Goal: Information Seeking & Learning: Learn about a topic

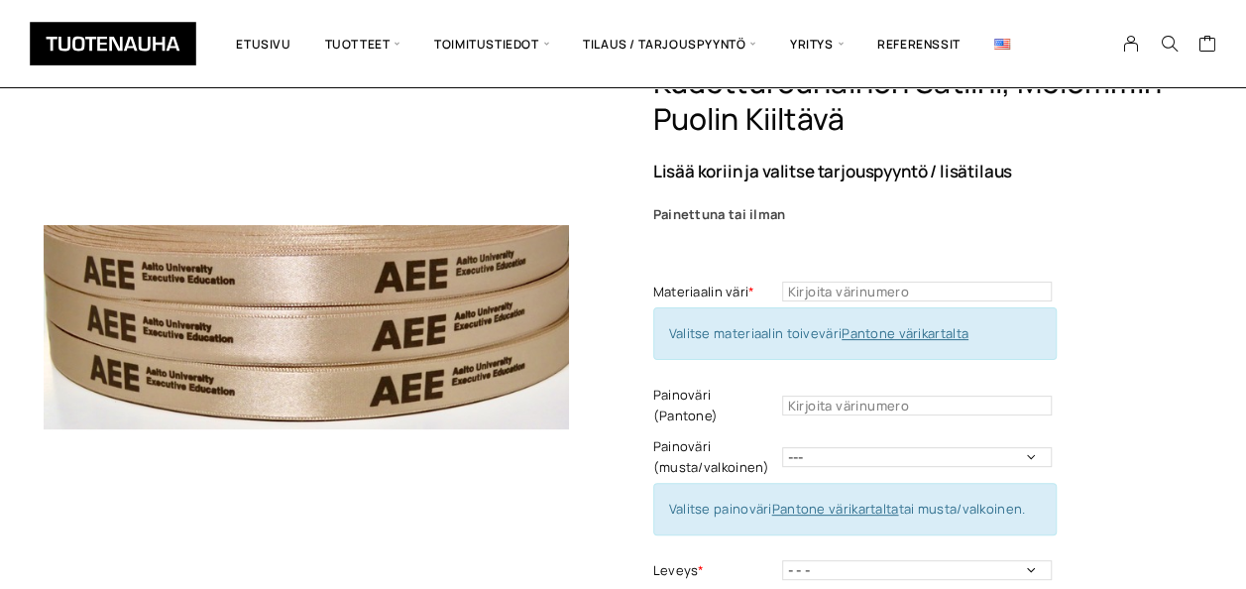
scroll to position [198, 0]
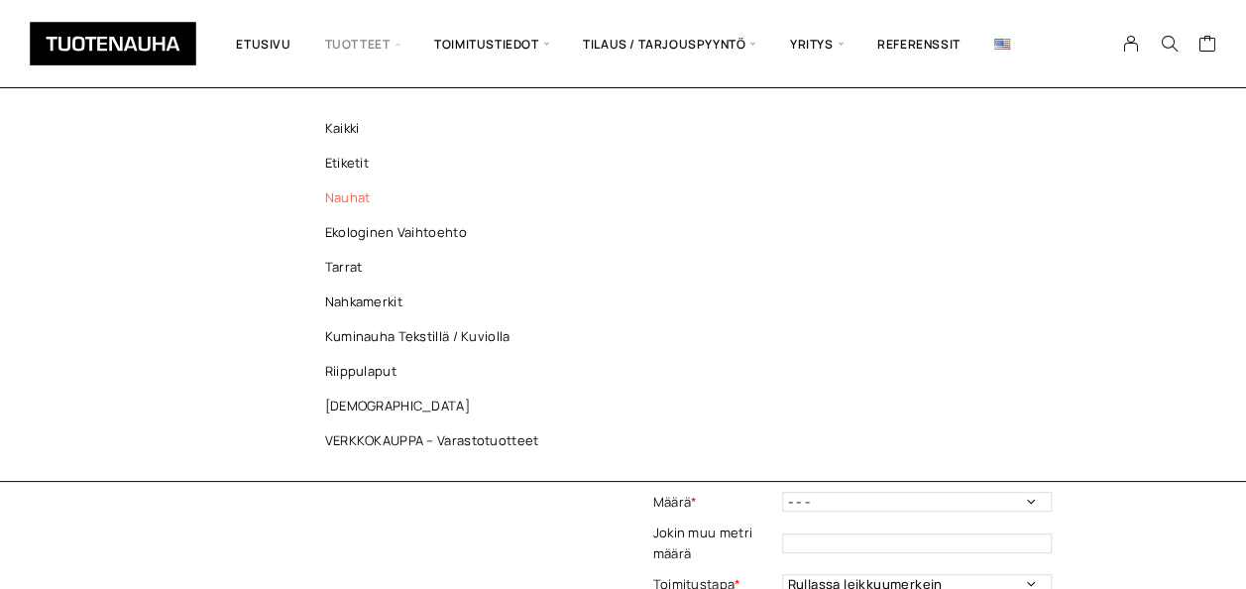
click at [358, 185] on link "Nauhat" at bounding box center [436, 197] width 287 height 35
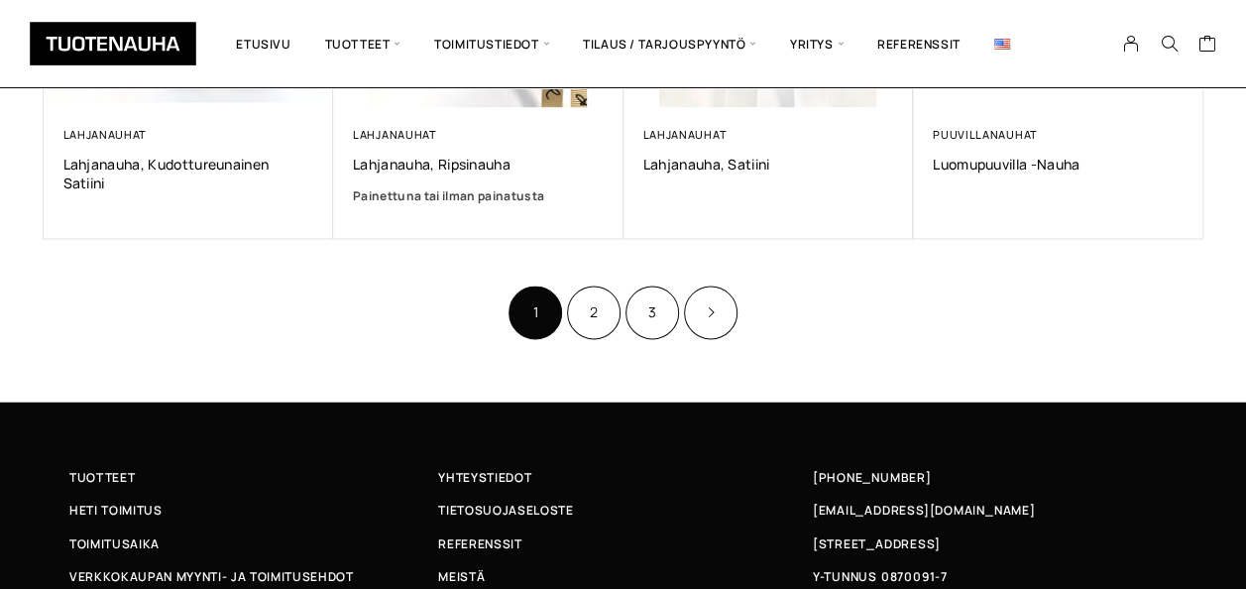
scroll to position [1388, 0]
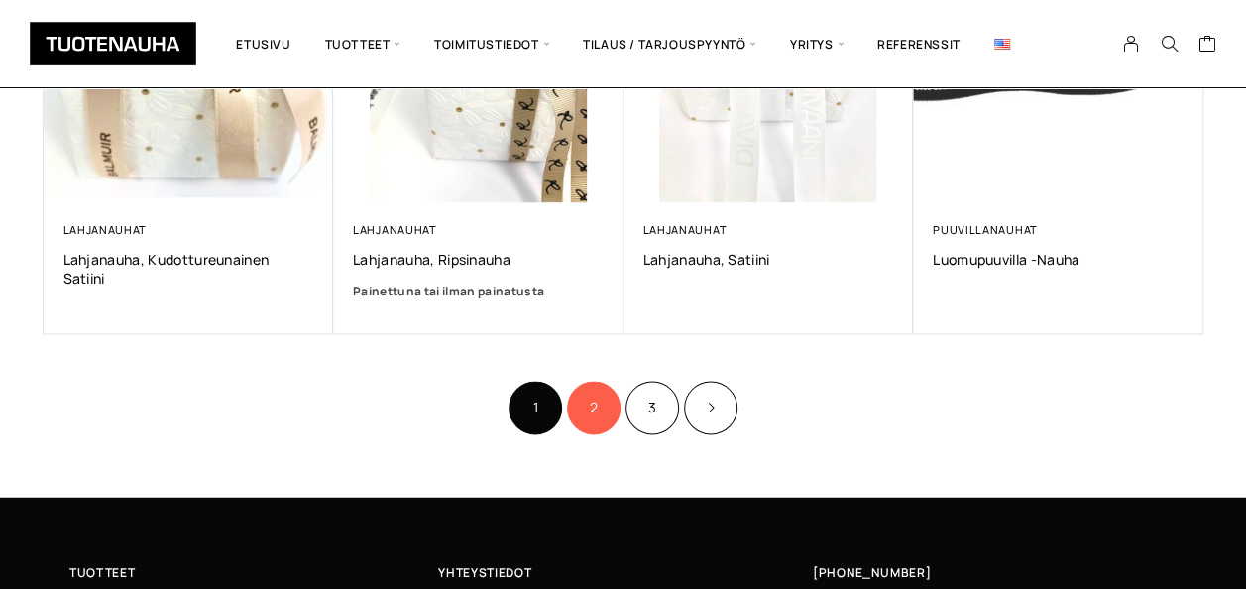
click at [591, 404] on link "2" at bounding box center [594, 408] width 54 height 54
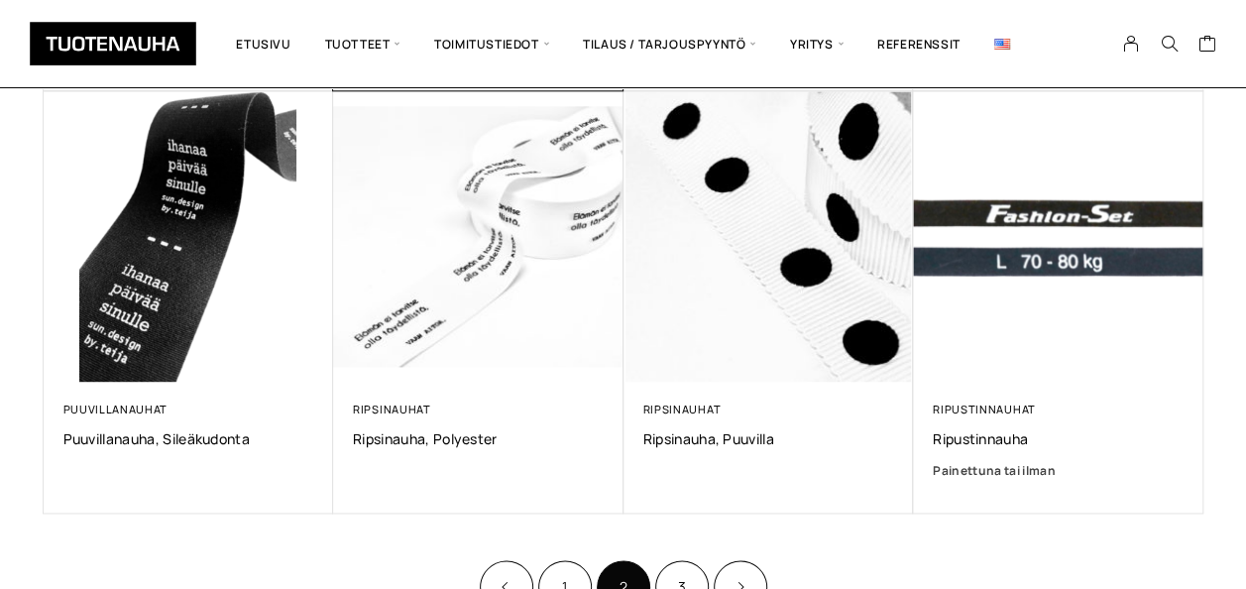
scroll to position [1487, 0]
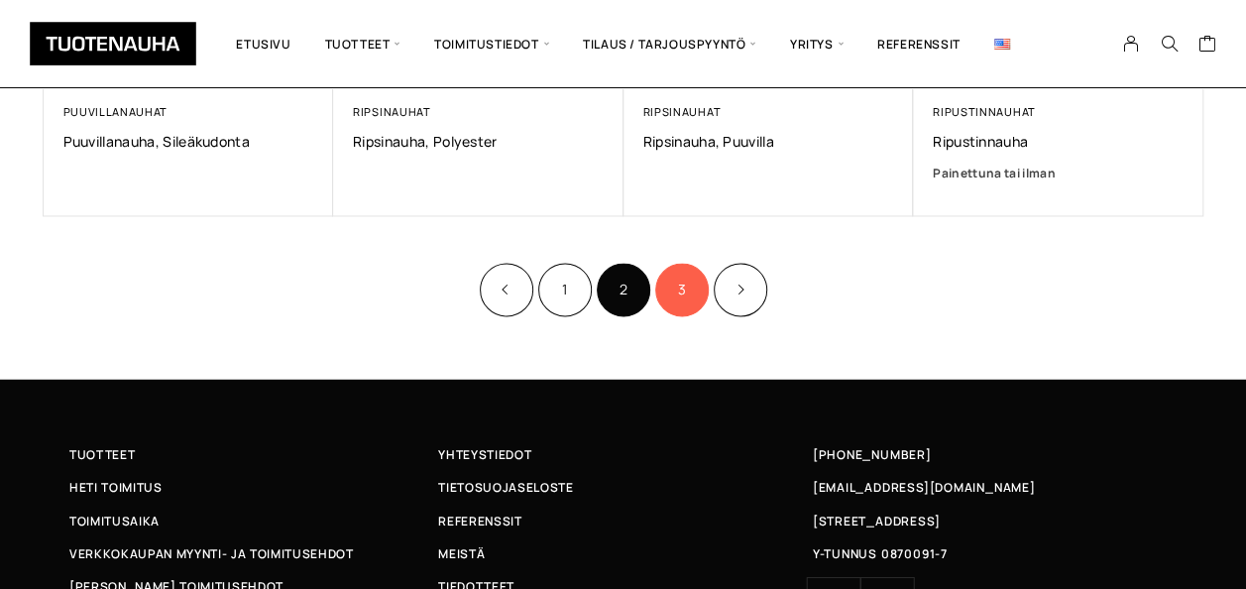
click at [674, 292] on link "3" at bounding box center [682, 290] width 54 height 54
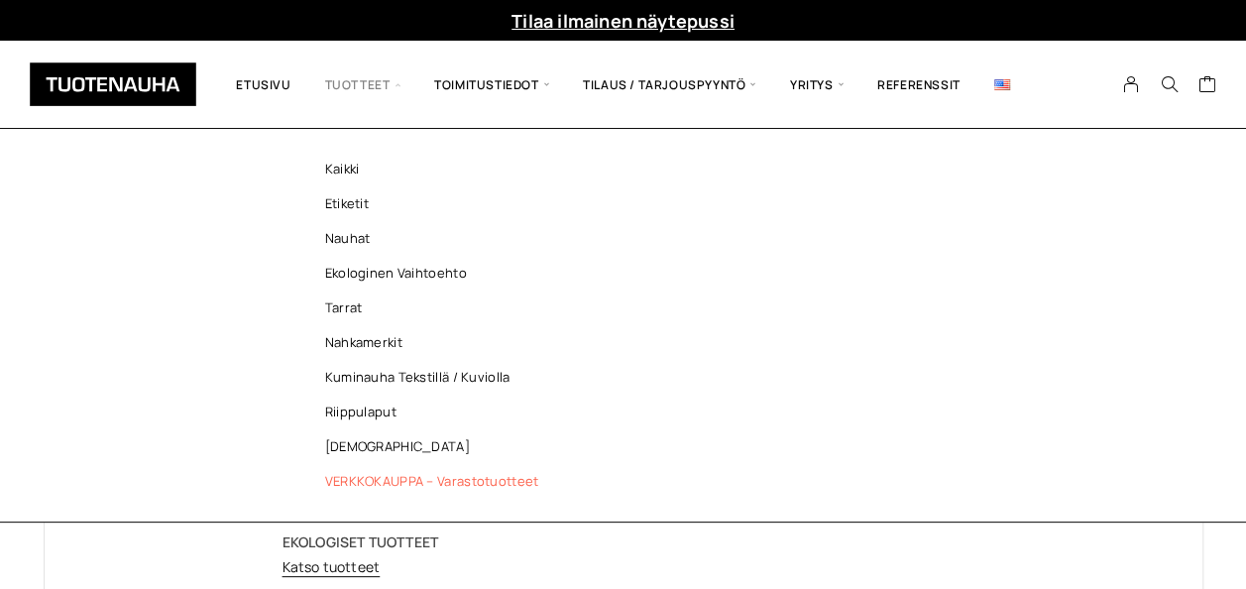
click at [366, 484] on link "VERKKOKAUPPA – Varastotuotteet" at bounding box center [436, 481] width 287 height 35
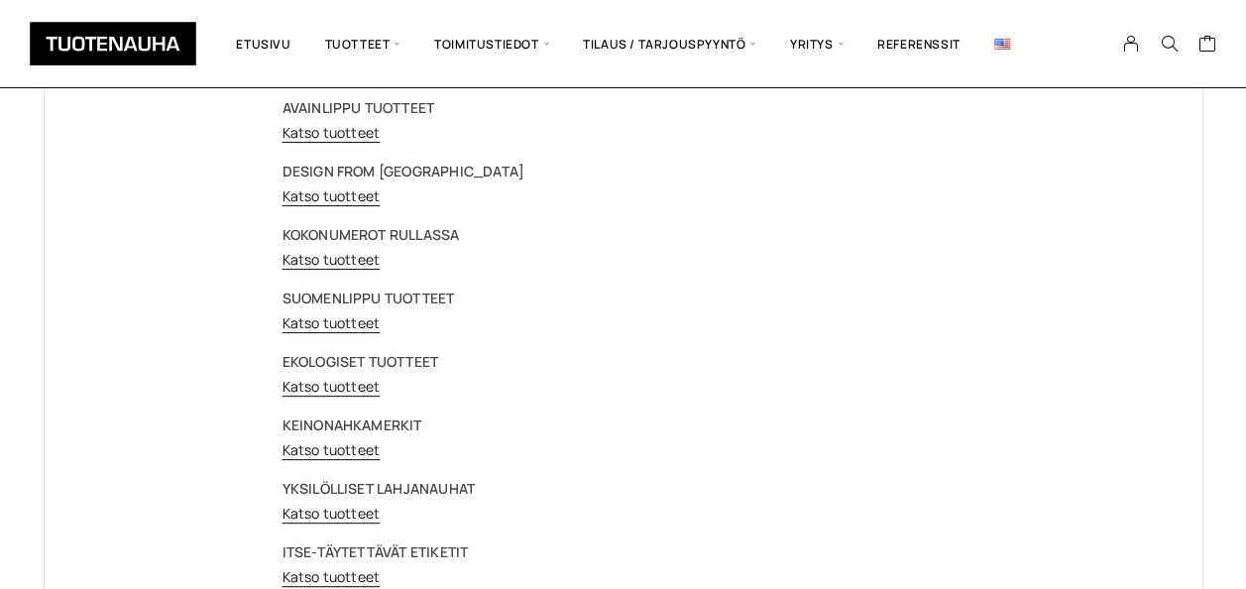
scroll to position [198, 0]
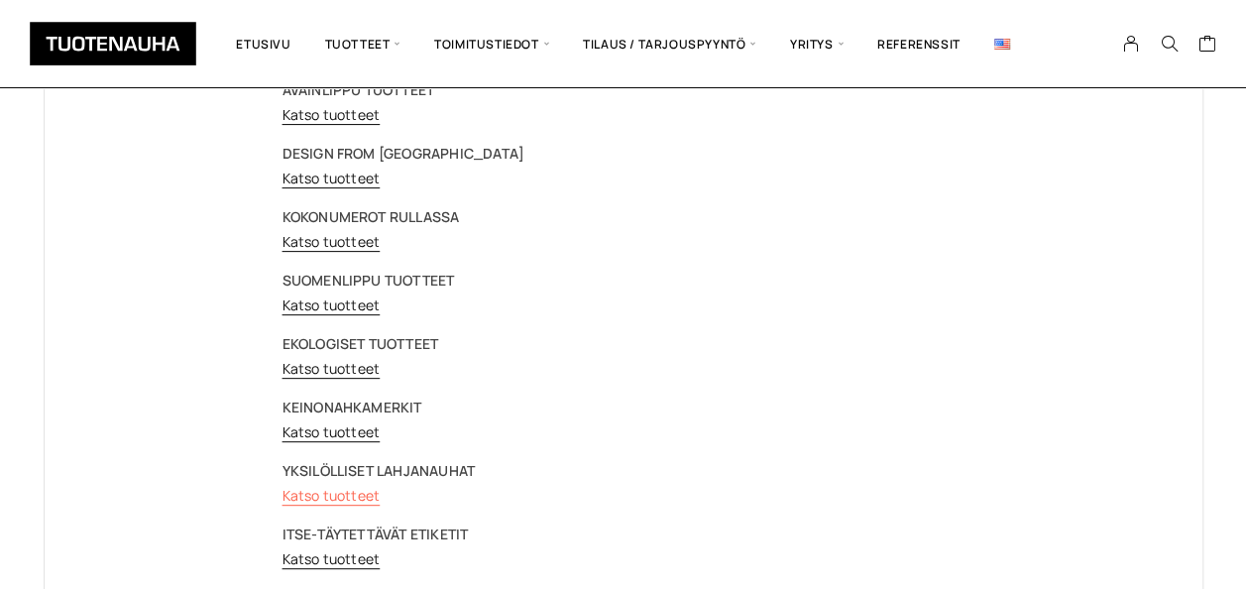
click at [355, 498] on link "Katso tuotteet" at bounding box center [331, 495] width 98 height 19
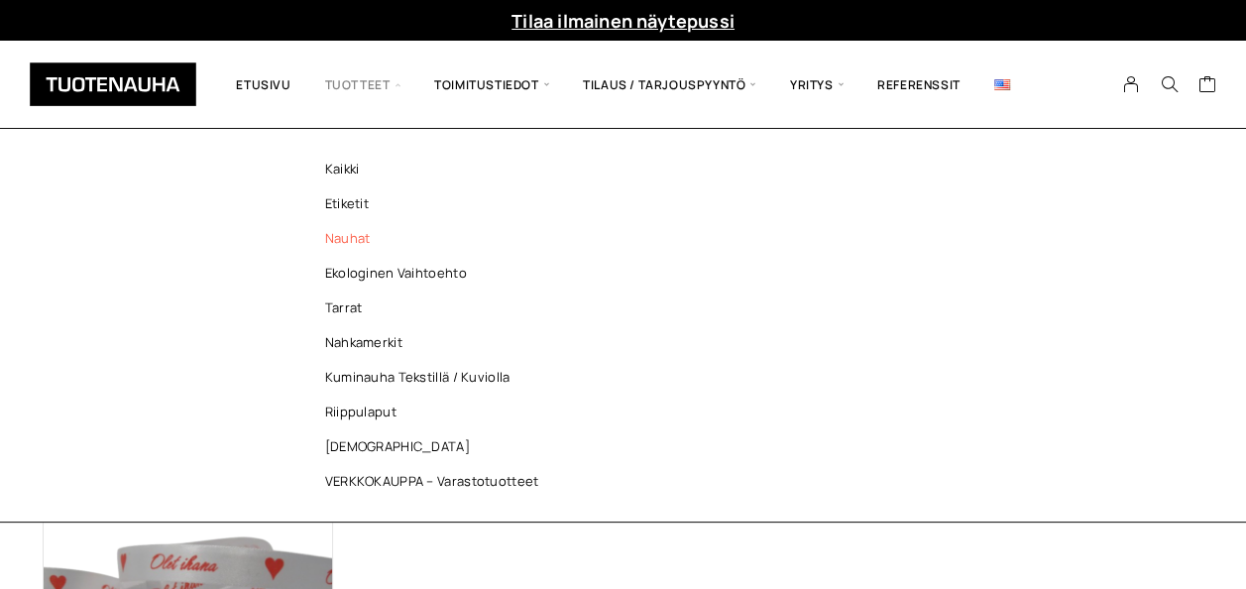
click at [358, 241] on link "Nauhat" at bounding box center [436, 238] width 287 height 35
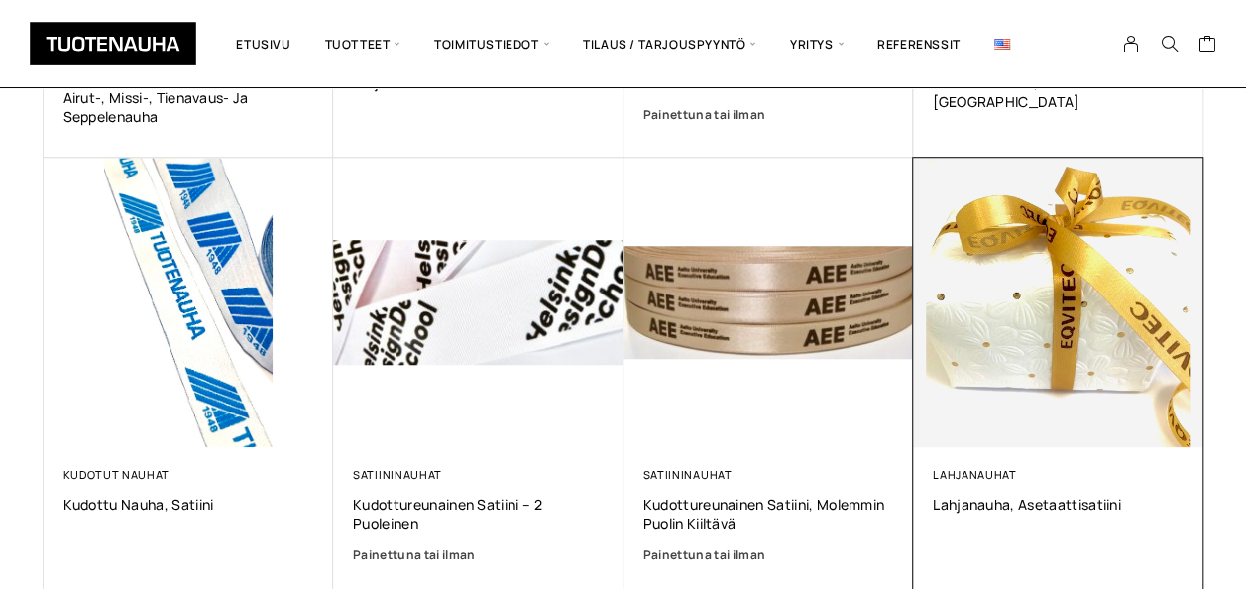
scroll to position [694, 0]
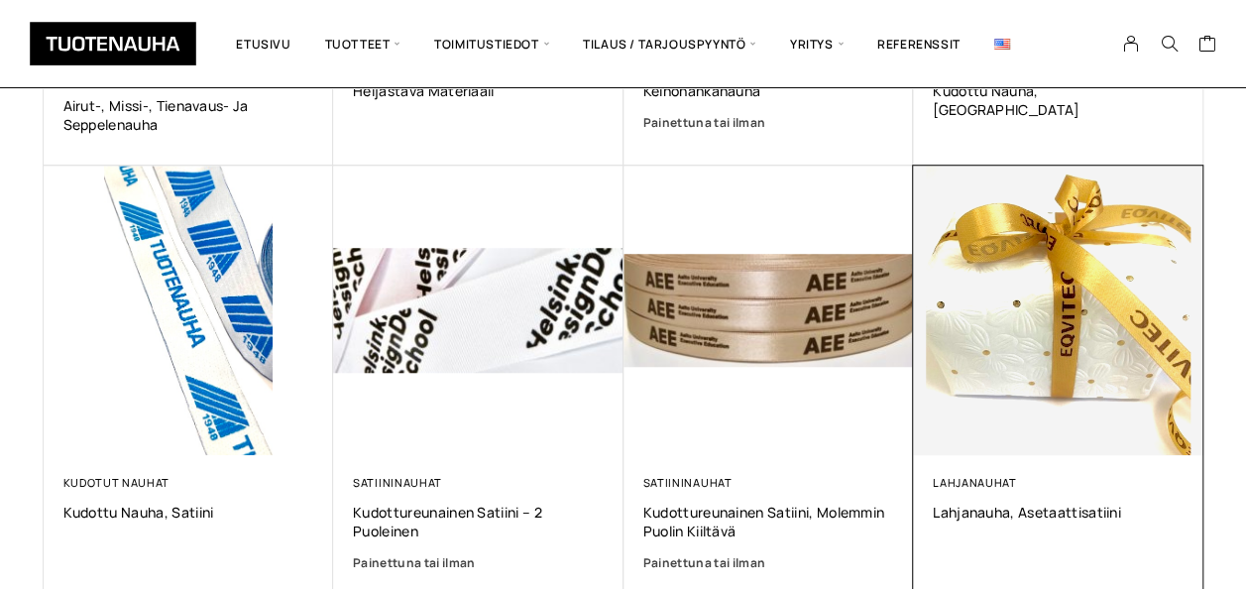
click at [1031, 287] on img at bounding box center [1058, 311] width 290 height 290
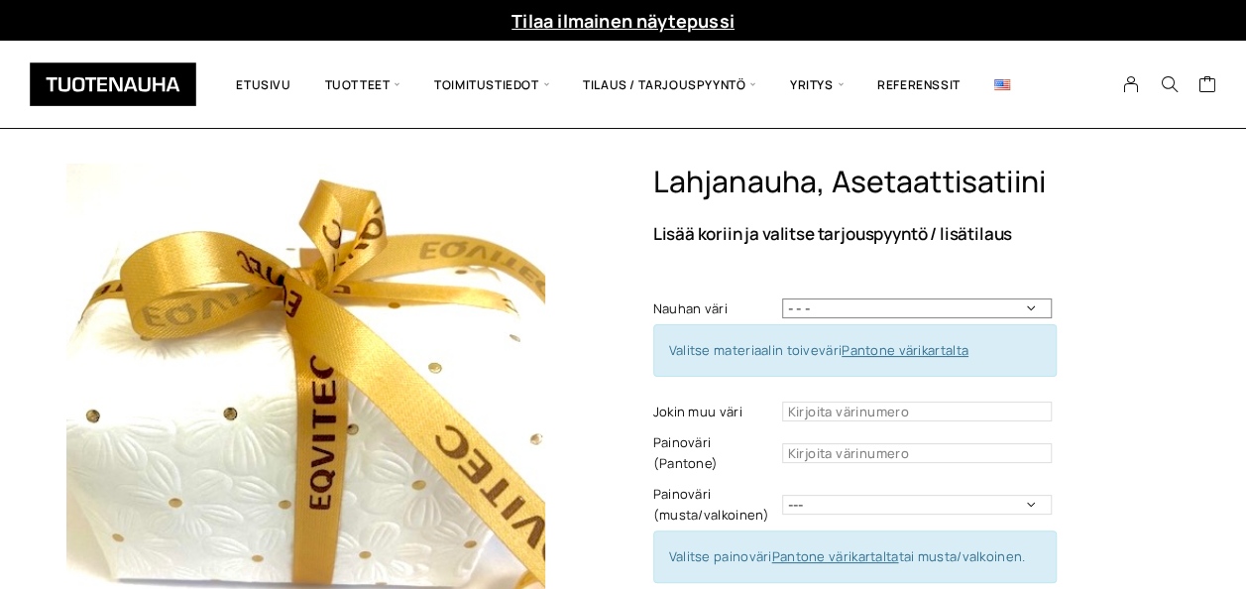
click at [809, 302] on select "- - - Valkoinen Musta" at bounding box center [917, 308] width 270 height 20
click at [1036, 286] on div "Nauhan väri - - - Valkoinen Musta This field can't be Empty Valitse materiaalin…" at bounding box center [854, 582] width 403 height 602
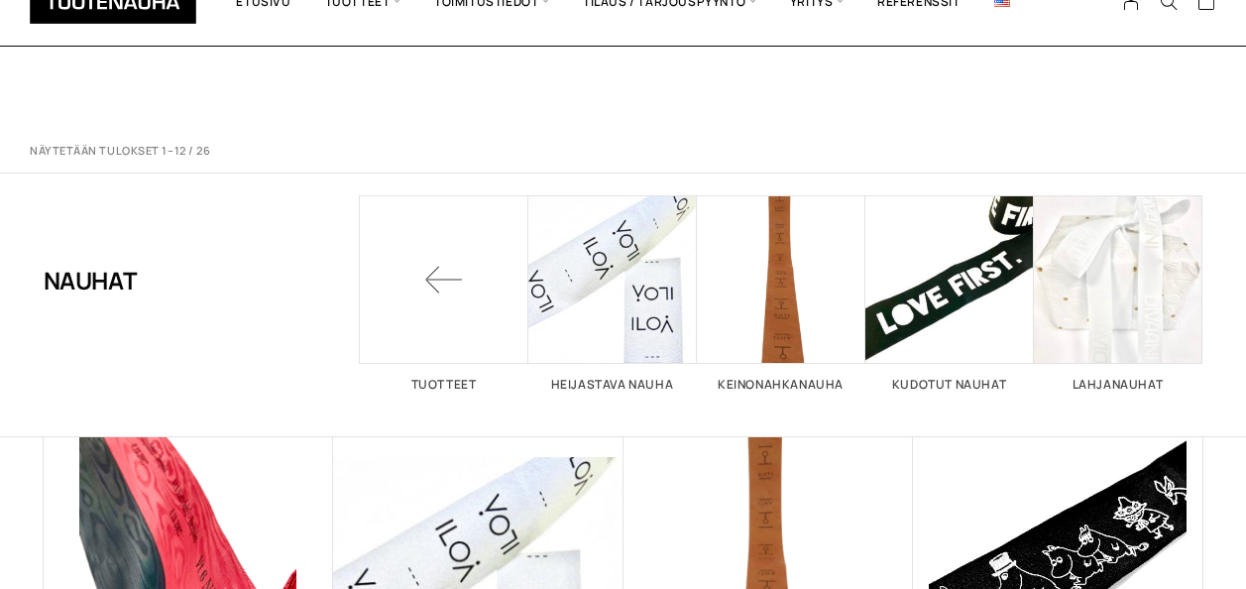
scroll to position [694, 0]
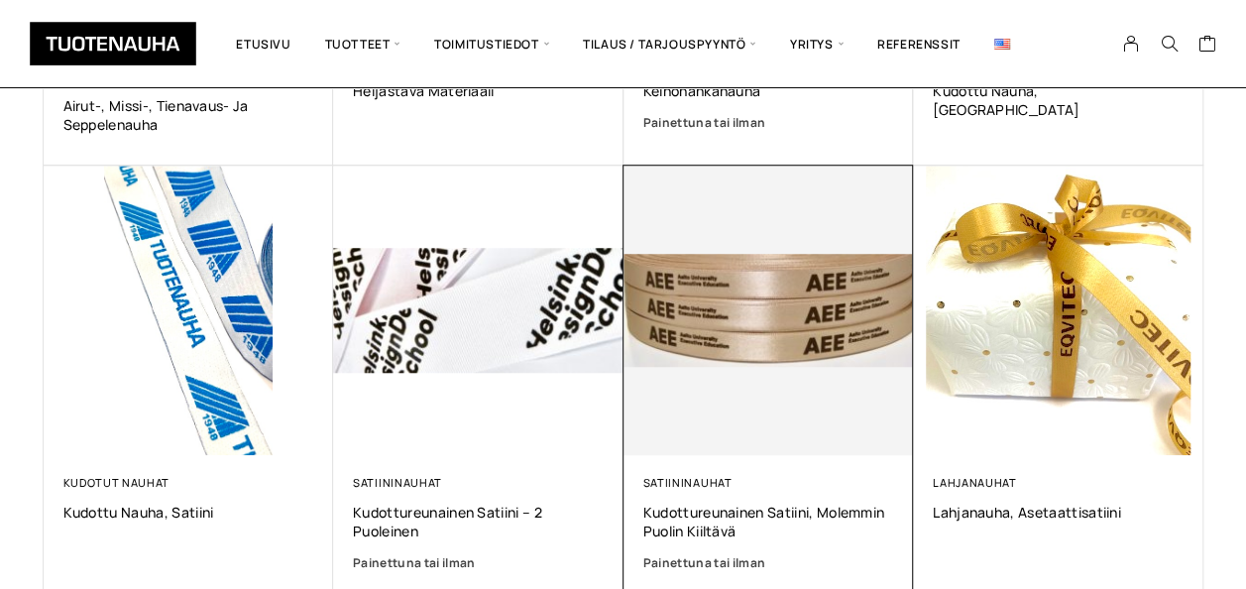
click at [770, 337] on img at bounding box center [768, 311] width 290 height 290
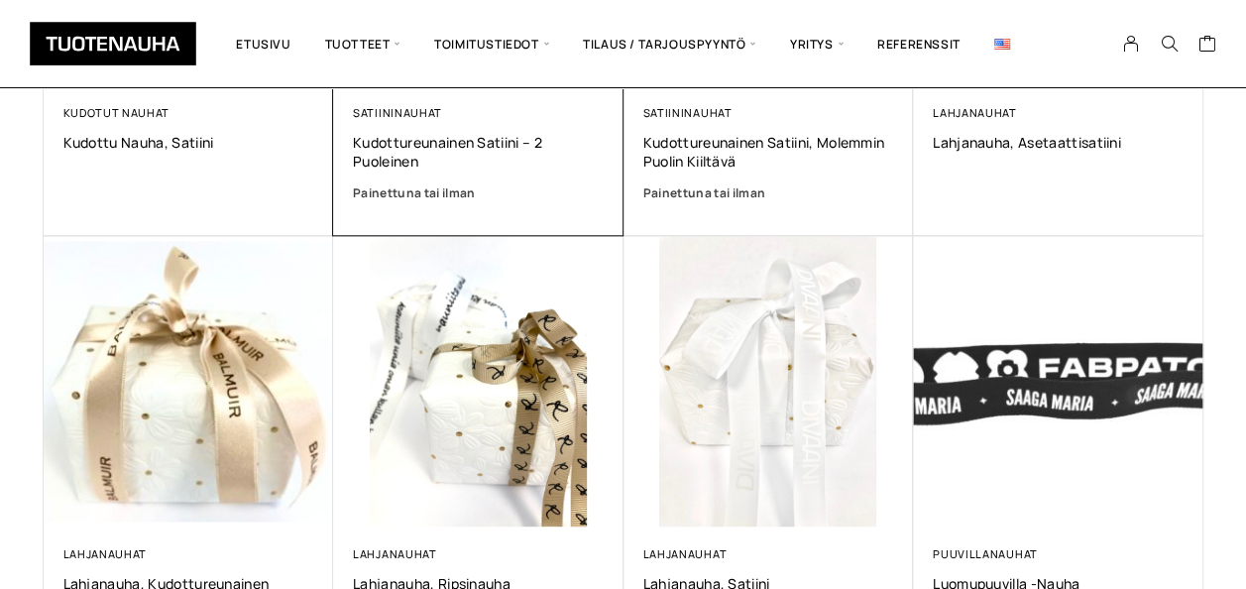
scroll to position [1090, 0]
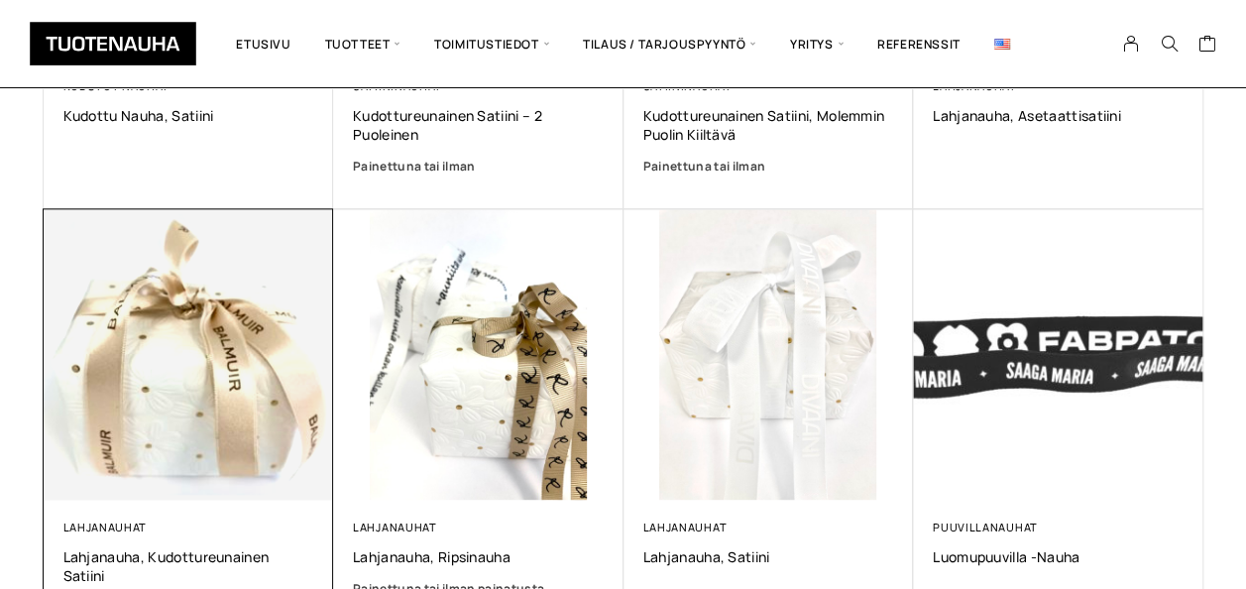
click at [226, 322] on img at bounding box center [189, 354] width 290 height 290
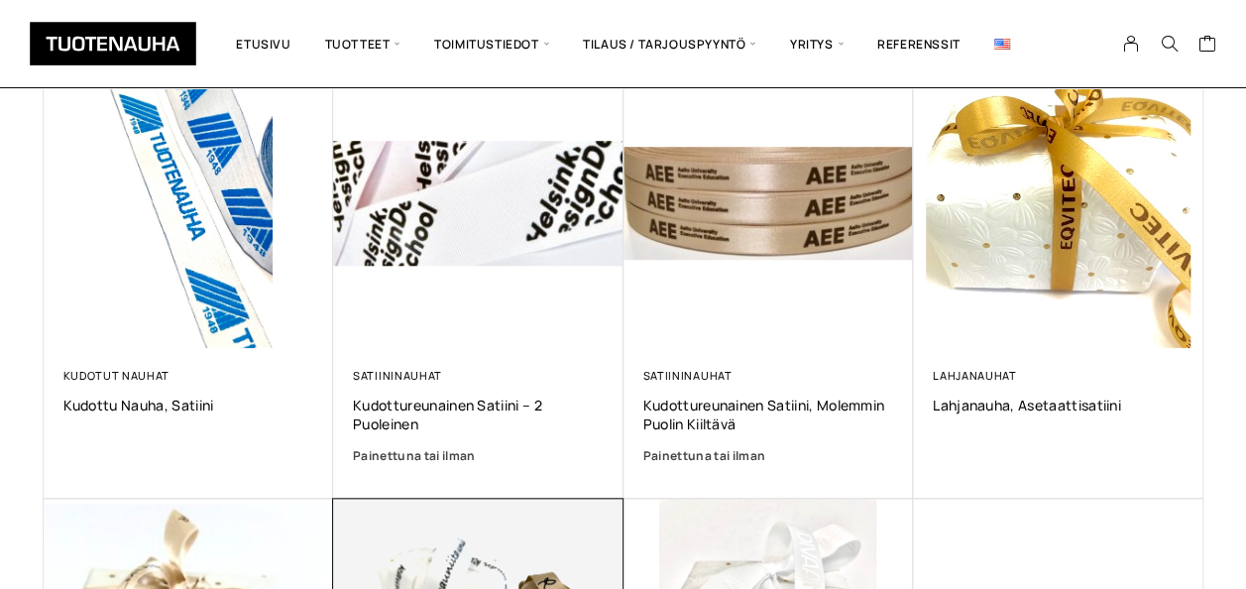
scroll to position [793, 0]
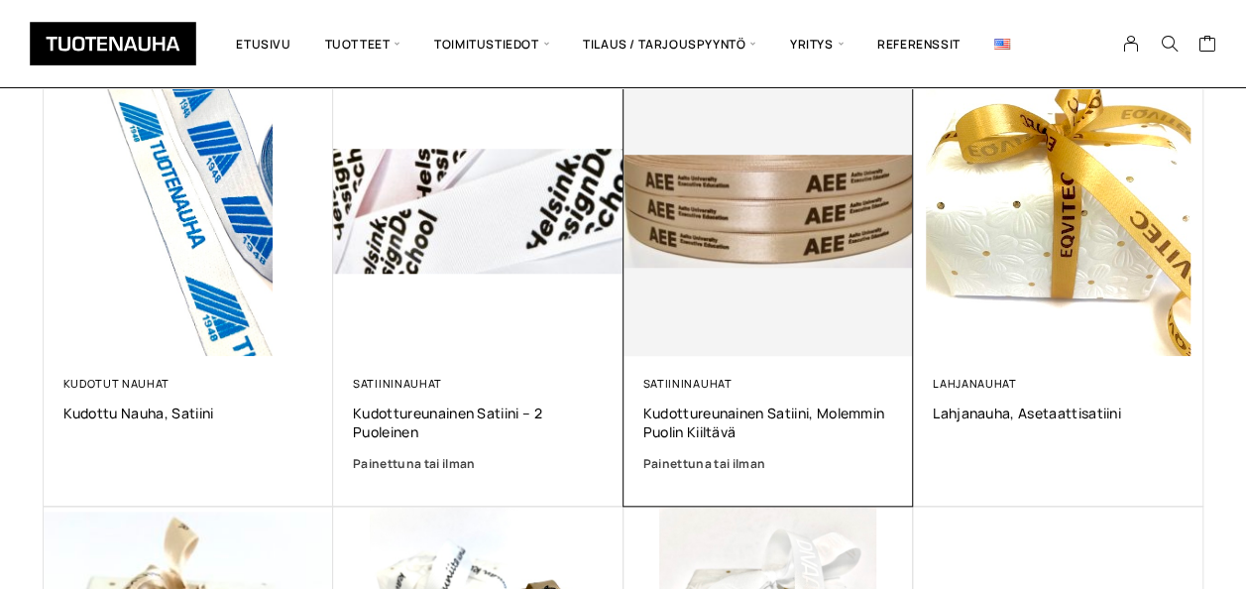
click at [757, 226] on img at bounding box center [768, 211] width 290 height 290
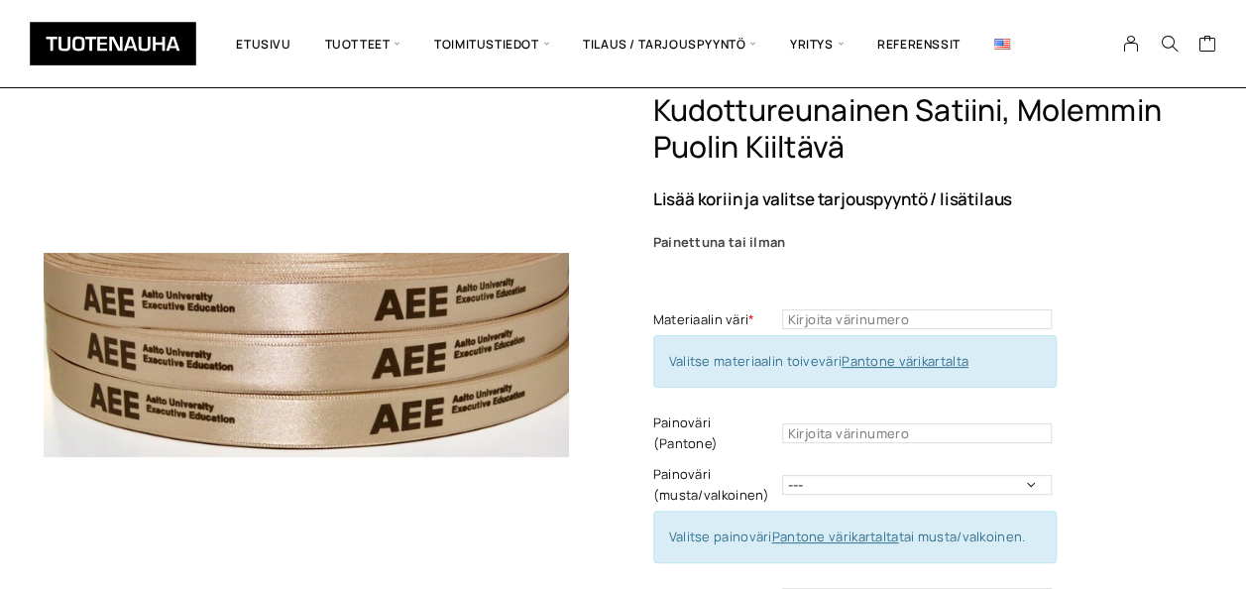
scroll to position [99, 0]
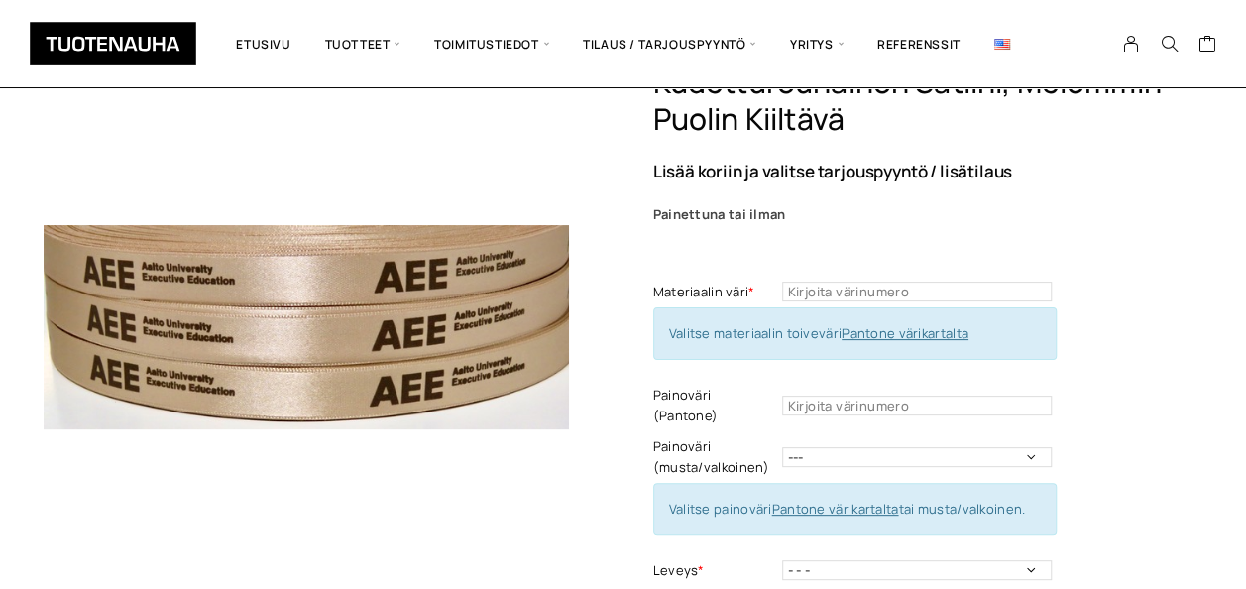
click at [866, 329] on link "Pantone värikartalta" at bounding box center [904, 333] width 127 height 18
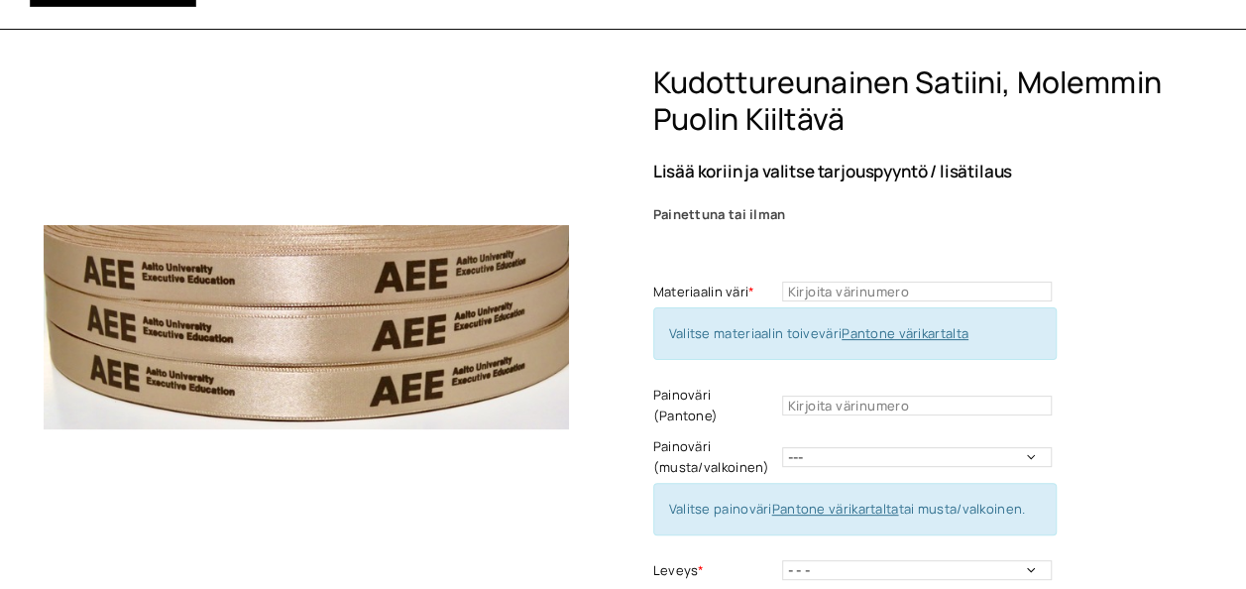
scroll to position [0, 0]
